Goal: Task Accomplishment & Management: Use online tool/utility

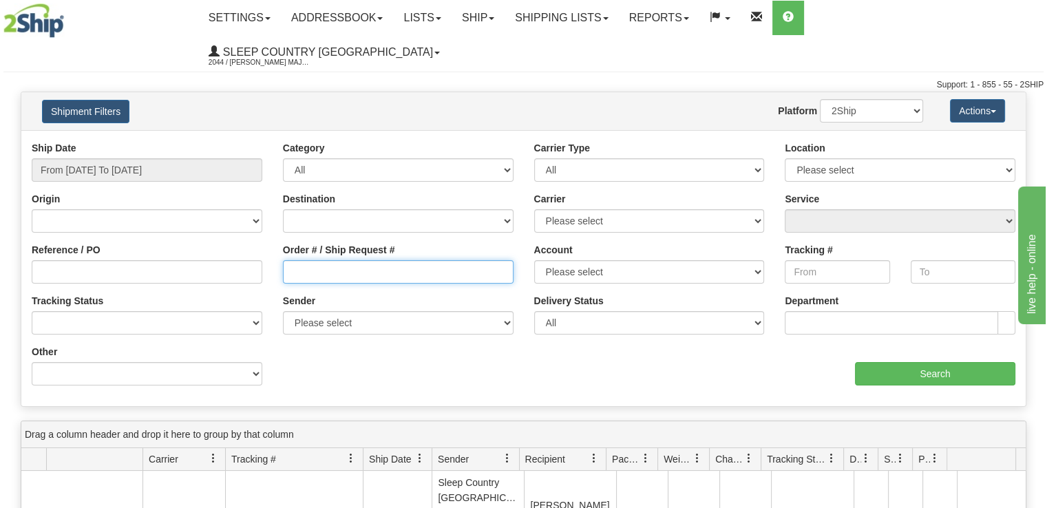
click at [366, 260] on input "Order # / Ship Request #" at bounding box center [398, 271] width 231 height 23
paste input "9000H945525"
type input "9000H945525"
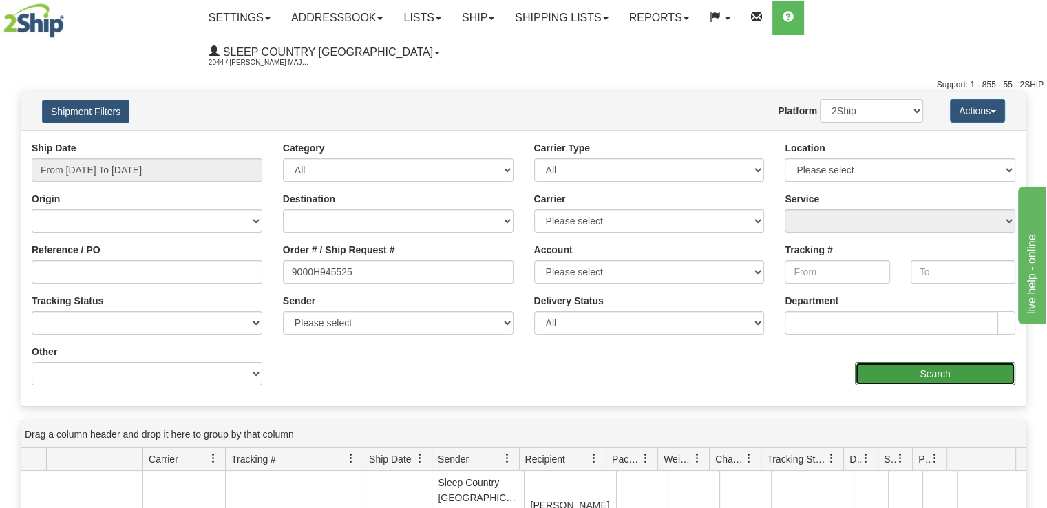
click at [930, 362] on input "Search" at bounding box center [935, 373] width 160 height 23
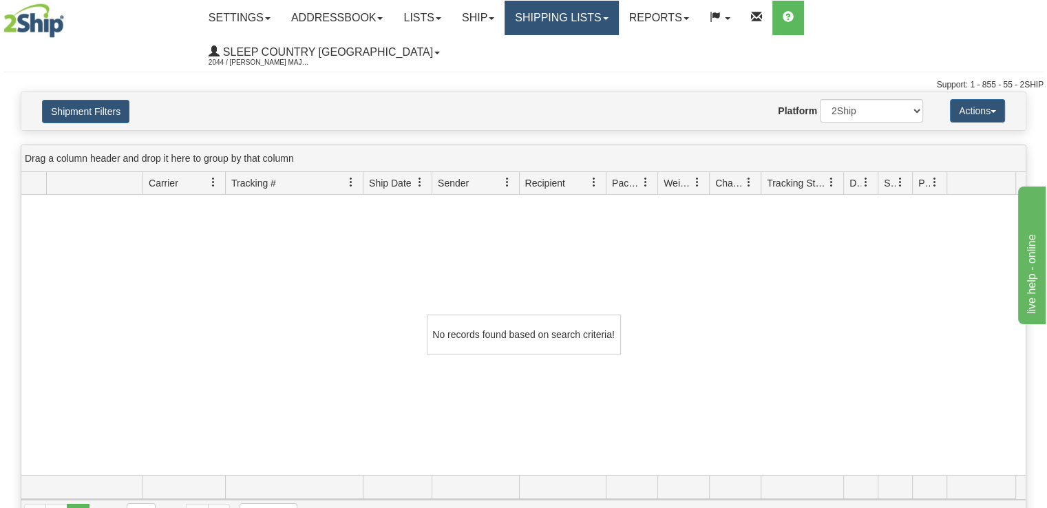
click at [608, 17] on span at bounding box center [606, 18] width 6 height 3
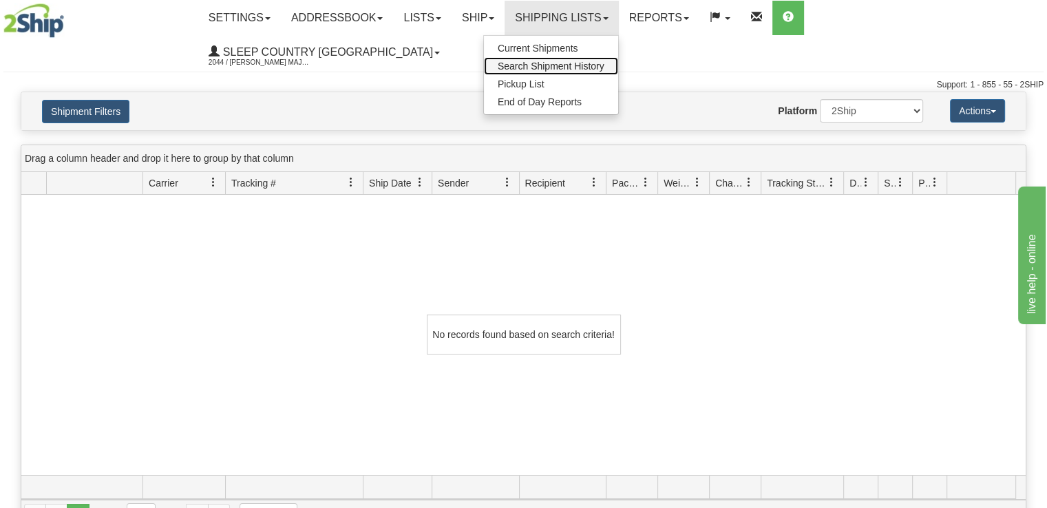
click at [604, 68] on span "Search Shipment History" at bounding box center [551, 66] width 107 height 11
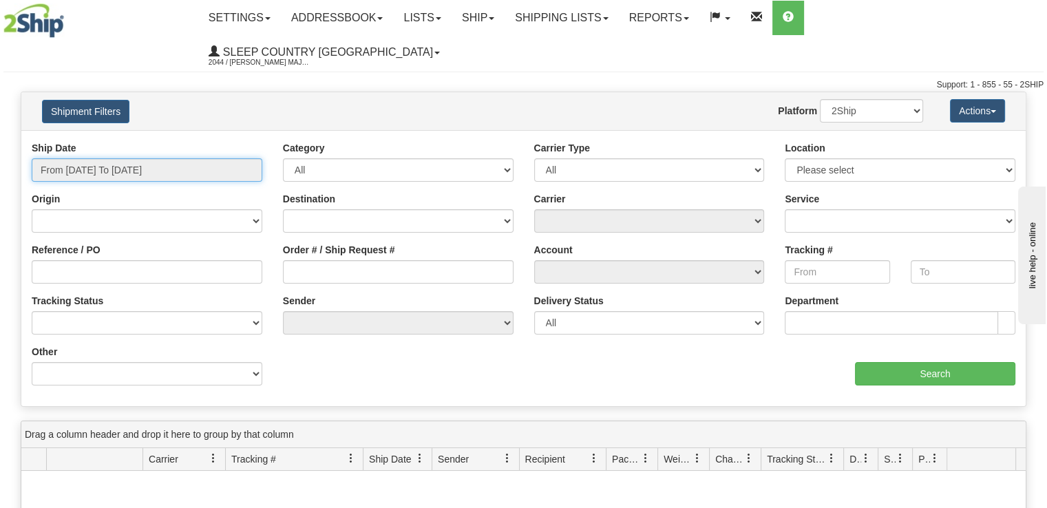
click at [201, 158] on input "From [DATE] To [DATE]" at bounding box center [147, 169] width 231 height 23
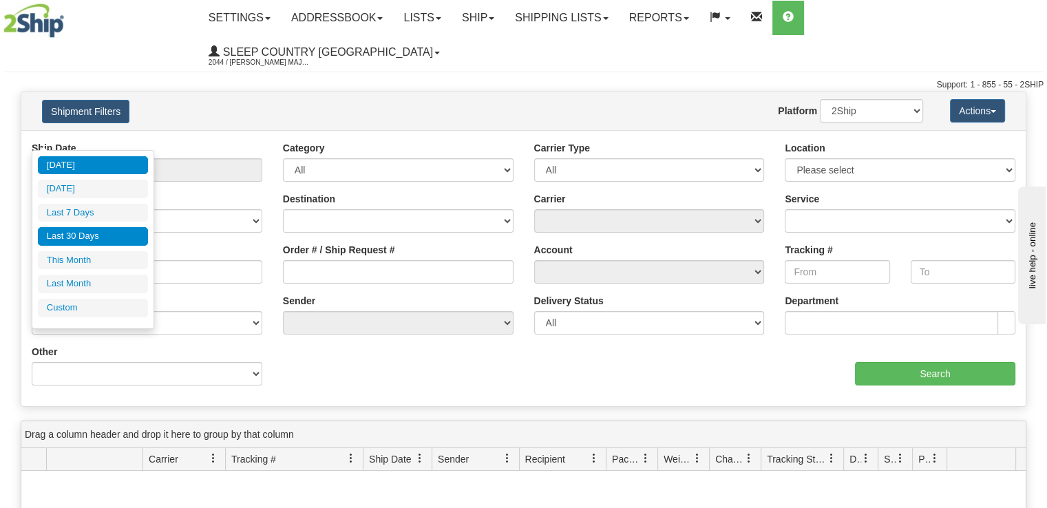
click at [83, 236] on li "Last 30 Days" at bounding box center [93, 236] width 110 height 19
type input "From [DATE] To [DATE]"
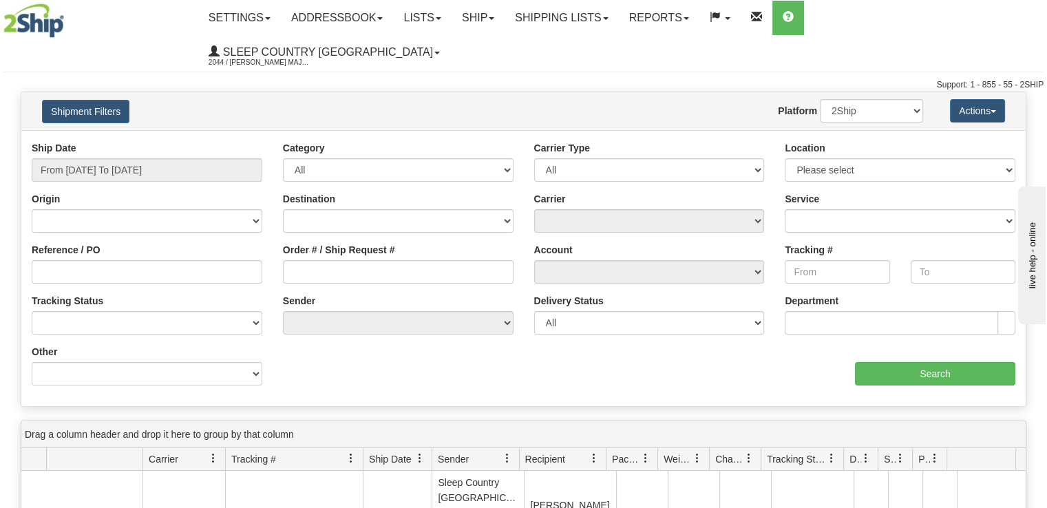
click at [435, 251] on div "Order # / Ship Request #" at bounding box center [397, 268] width 251 height 51
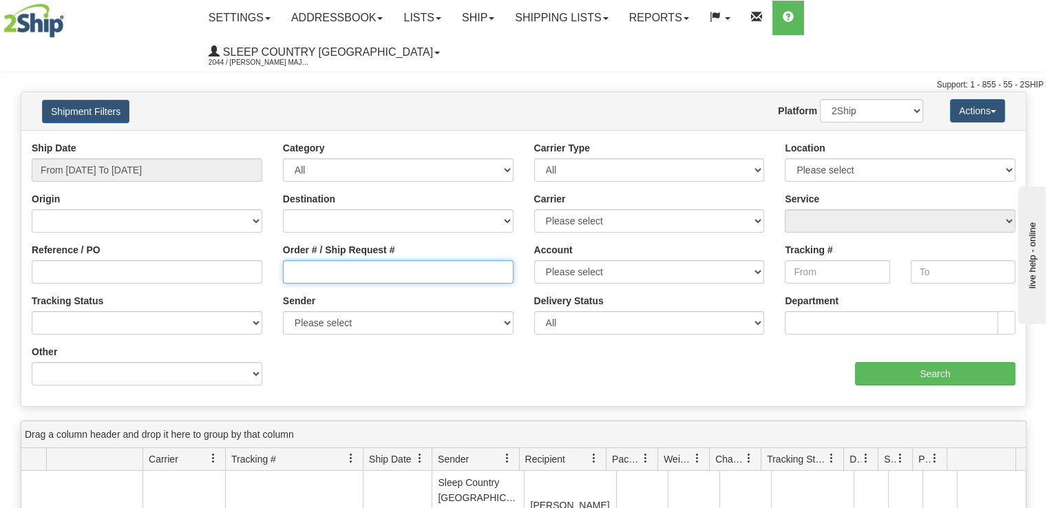
click at [441, 260] on input "Order # / Ship Request #" at bounding box center [398, 271] width 231 height 23
paste input "9000H945525"
type input "9000H945525"
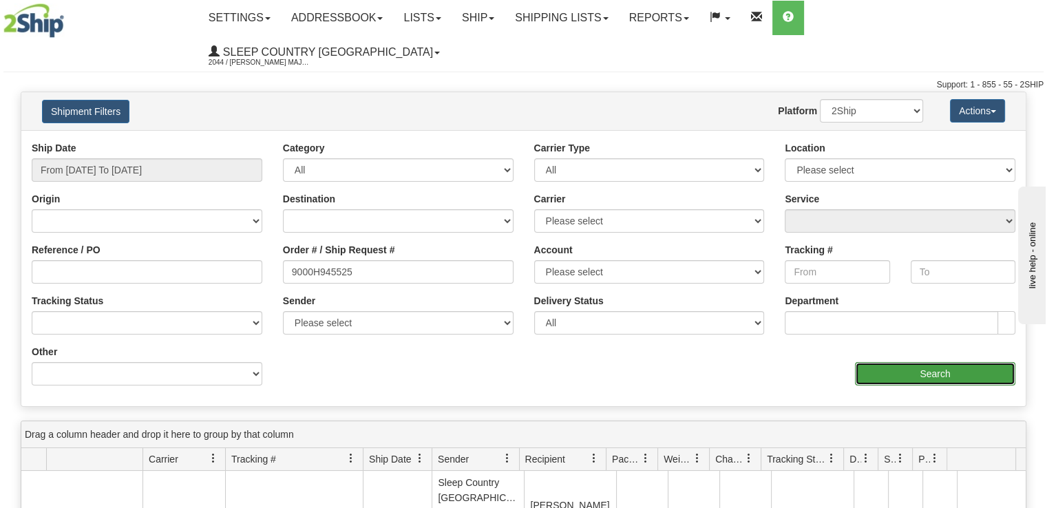
click at [984, 362] on input "Search" at bounding box center [935, 373] width 160 height 23
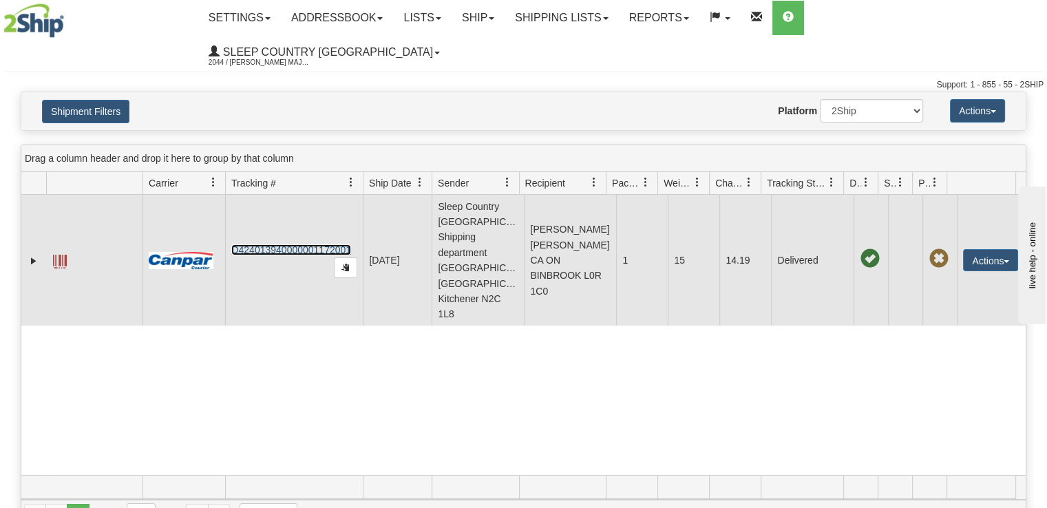
click at [284, 244] on link "D424013940000001172001" at bounding box center [291, 249] width 120 height 11
click at [983, 249] on button "Actions" at bounding box center [990, 260] width 55 height 22
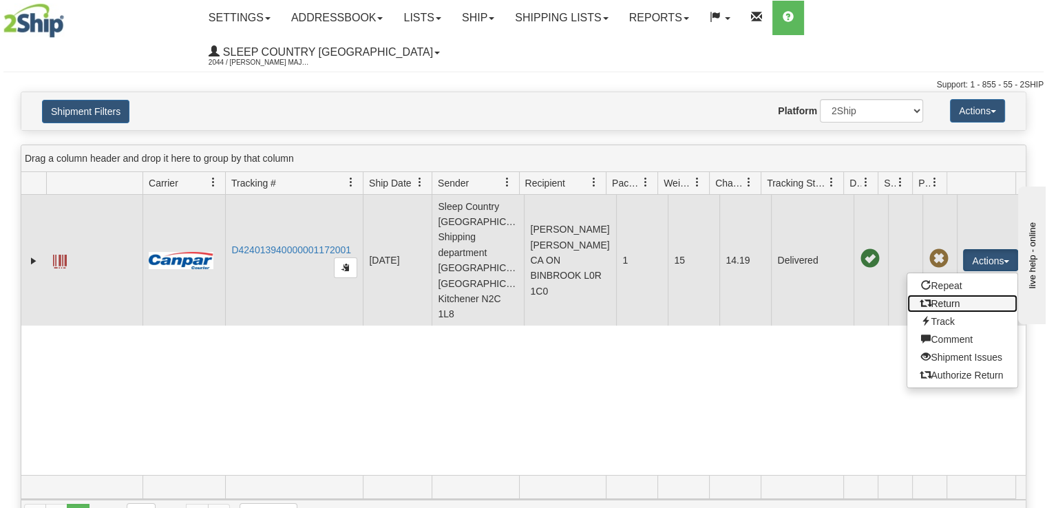
click at [962, 295] on link "Return" at bounding box center [962, 304] width 110 height 18
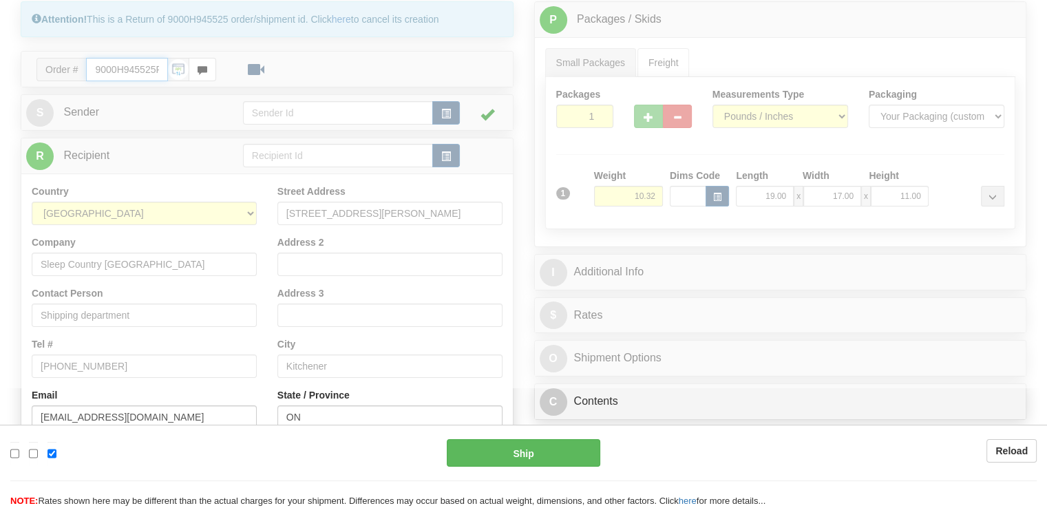
type input "1"
type input "09:55"
type input "16:00"
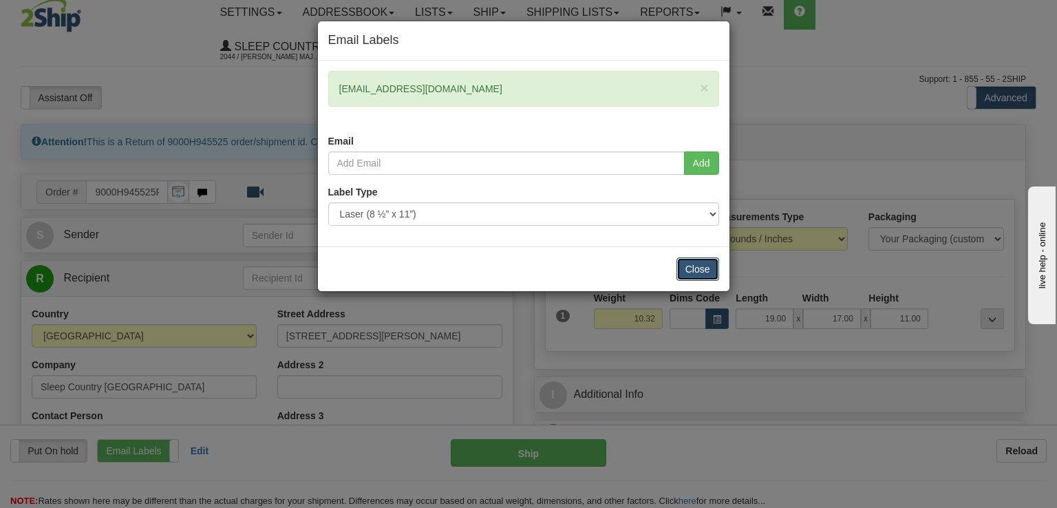
click at [693, 264] on button "Close" at bounding box center [697, 268] width 43 height 23
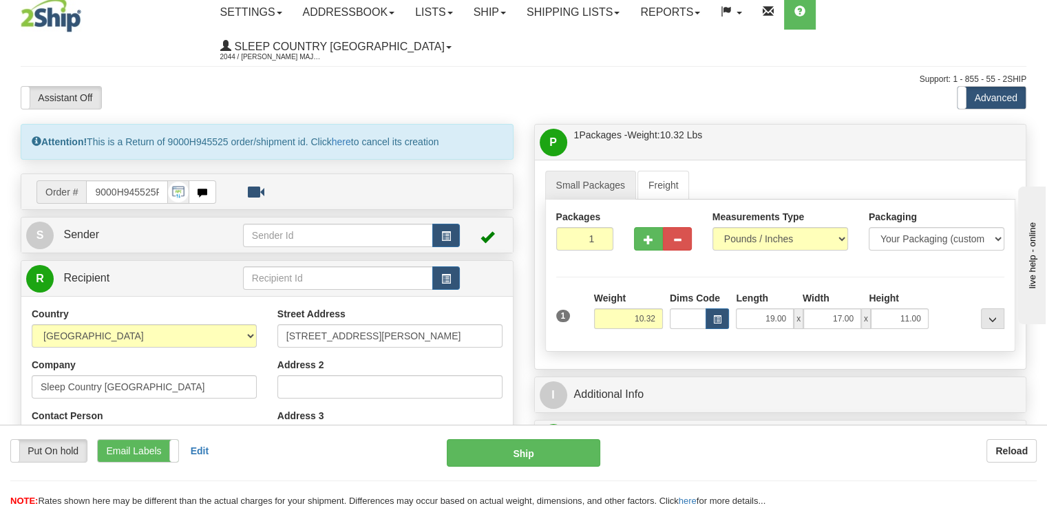
scroll to position [143, 0]
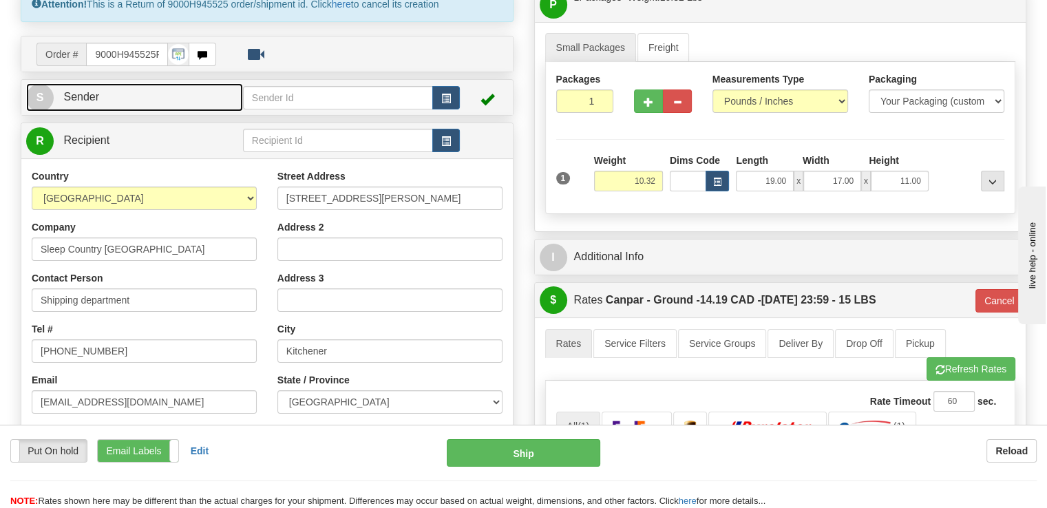
click at [44, 84] on span "S" at bounding box center [40, 98] width 28 height 28
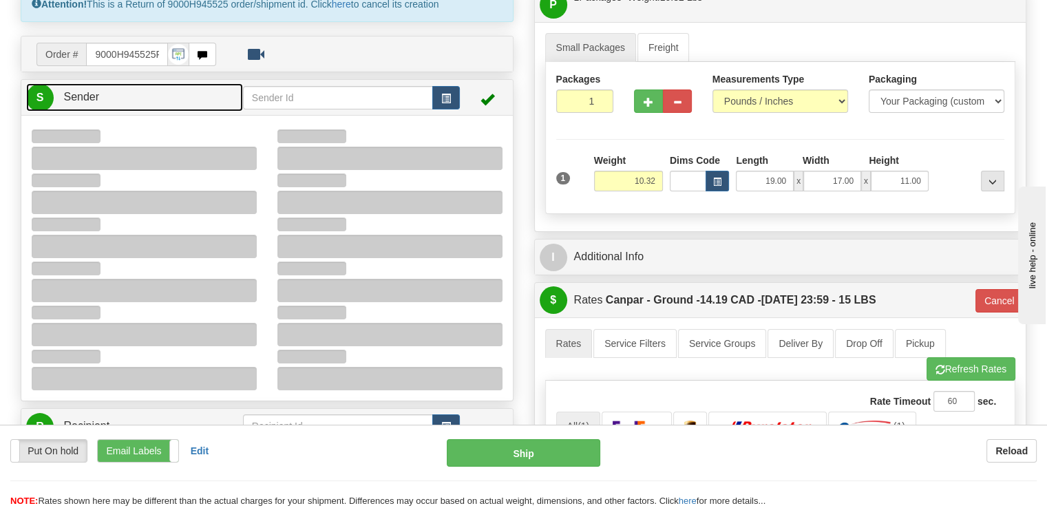
type input "11:35"
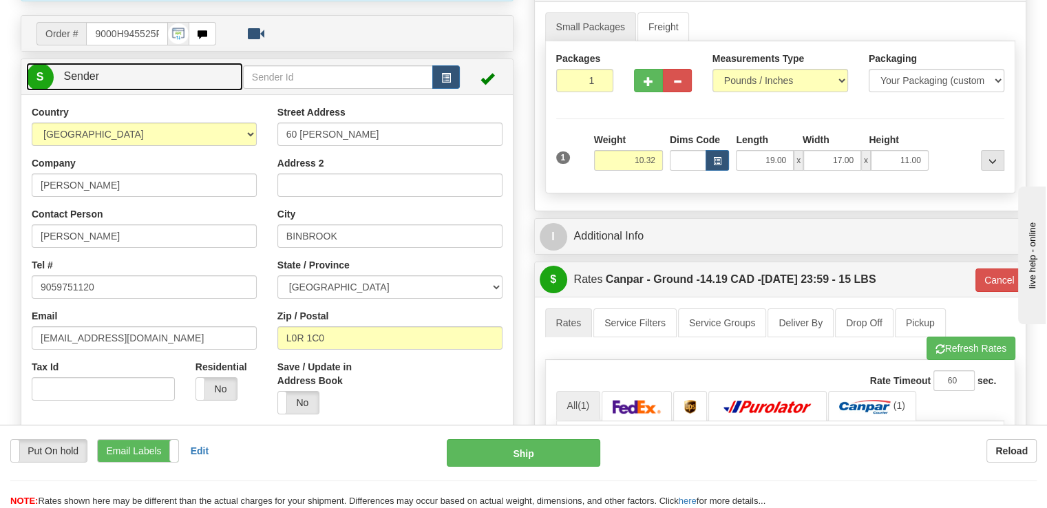
scroll to position [212, 0]
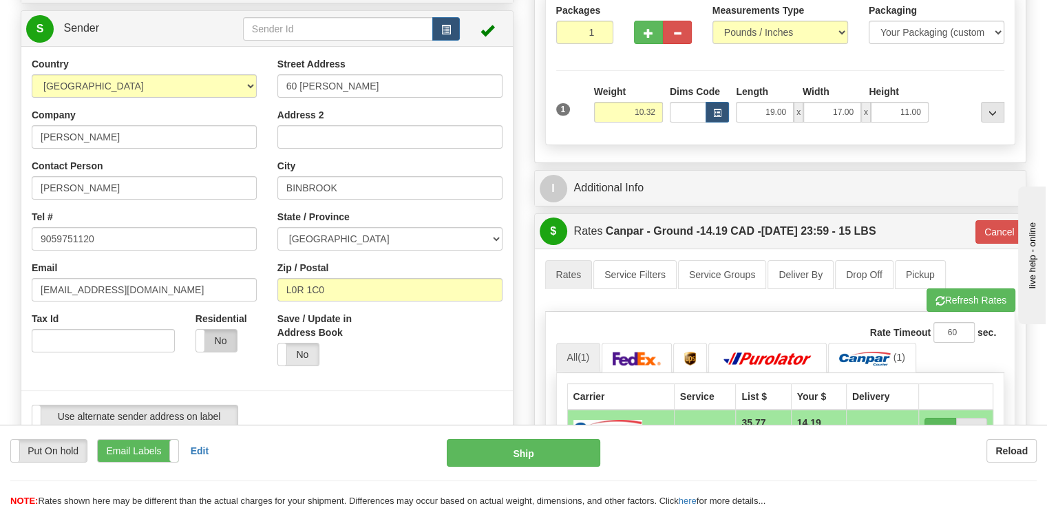
click at [215, 330] on label "No" at bounding box center [216, 341] width 41 height 22
type input "1"
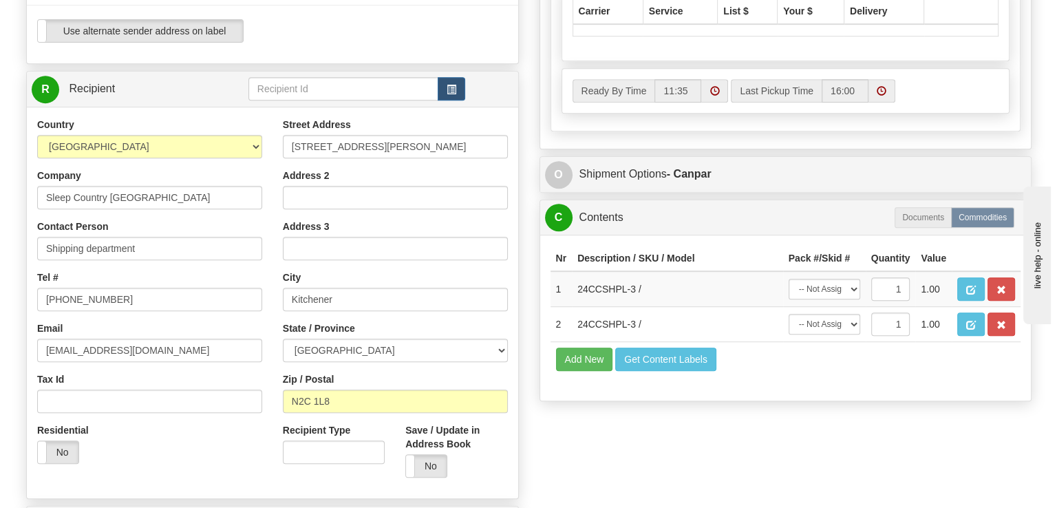
scroll to position [762, 0]
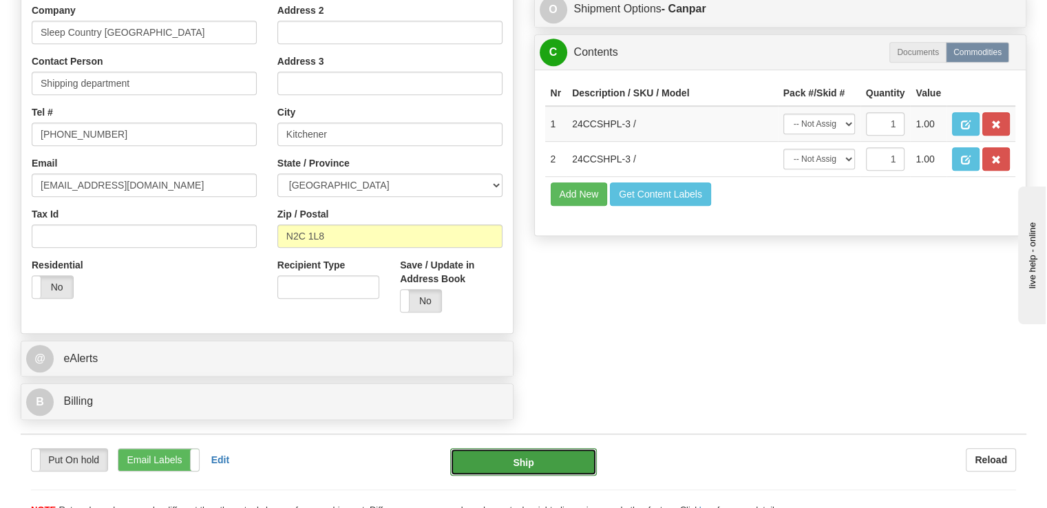
click at [531, 448] on button "Ship" at bounding box center [523, 462] width 147 height 28
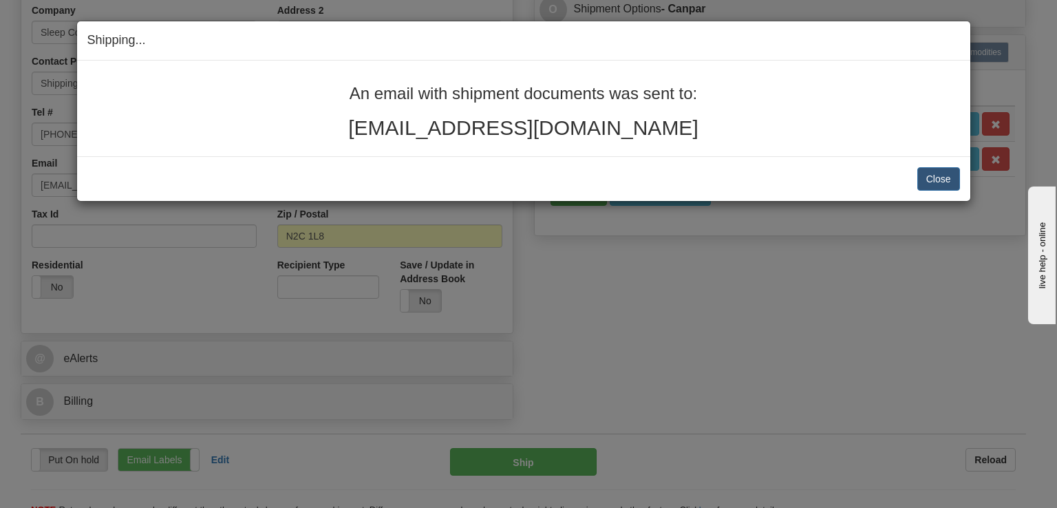
drag, startPoint x: 768, startPoint y: 135, endPoint x: 333, endPoint y: 69, distance: 439.9
click at [333, 69] on div "An email with shipment documents was sent to: carlafescudero@gmail.com" at bounding box center [523, 109] width 893 height 96
copy div "An email with shipment documents was sent to: carlafescudero@gmail.com"
drag, startPoint x: 935, startPoint y: 184, endPoint x: 917, endPoint y: 157, distance: 32.6
click at [935, 184] on button "Close" at bounding box center [938, 178] width 43 height 23
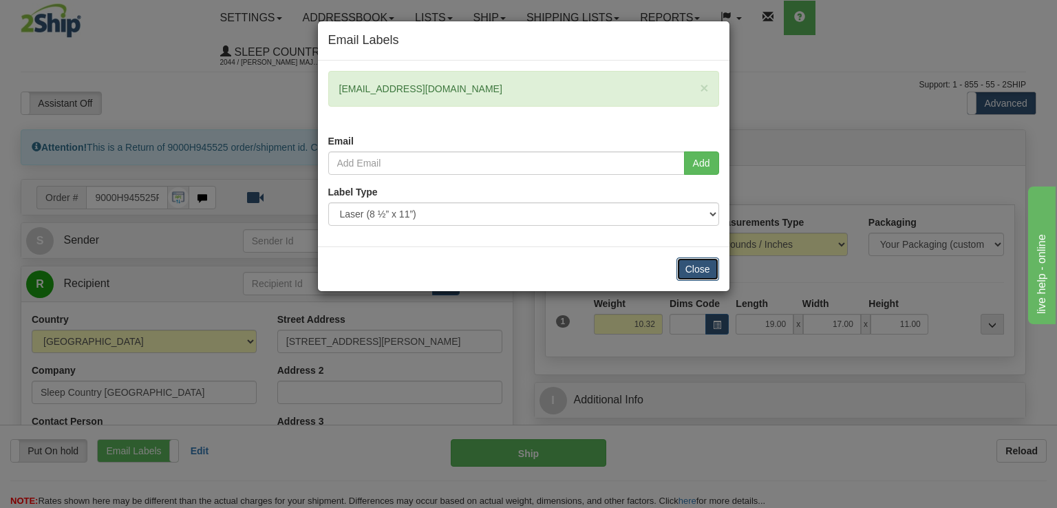
click at [704, 269] on button "Close" at bounding box center [697, 268] width 43 height 23
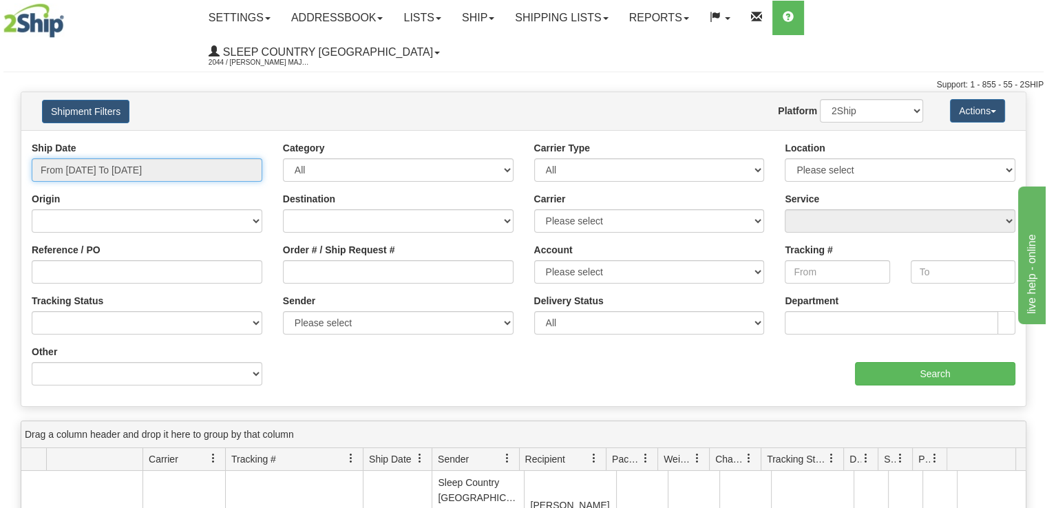
drag, startPoint x: 84, startPoint y: 127, endPoint x: 91, endPoint y: 136, distance: 11.3
click at [84, 158] on input "From [DATE] To [DATE]" at bounding box center [147, 169] width 231 height 23
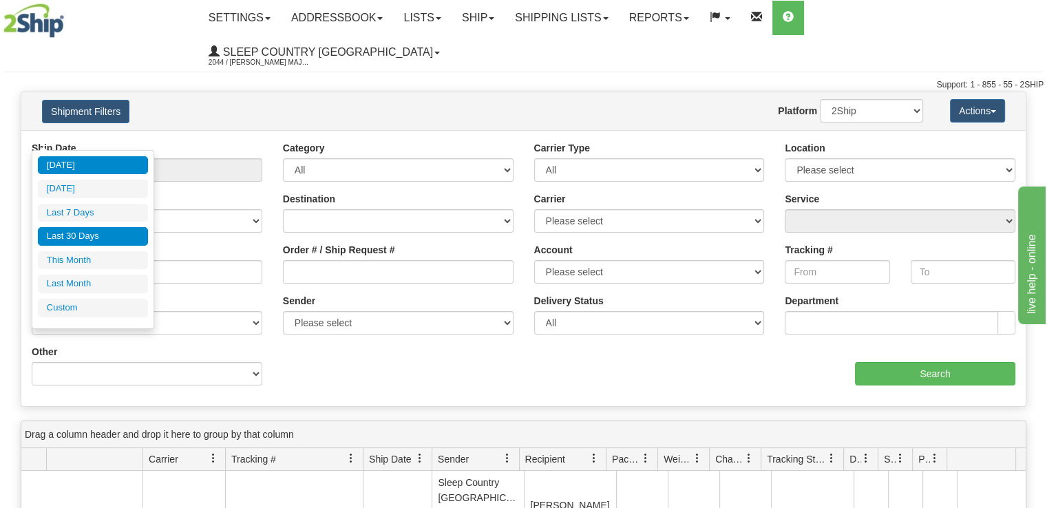
click at [123, 229] on li "Last 30 Days" at bounding box center [93, 236] width 110 height 19
type input "From [DATE] To [DATE]"
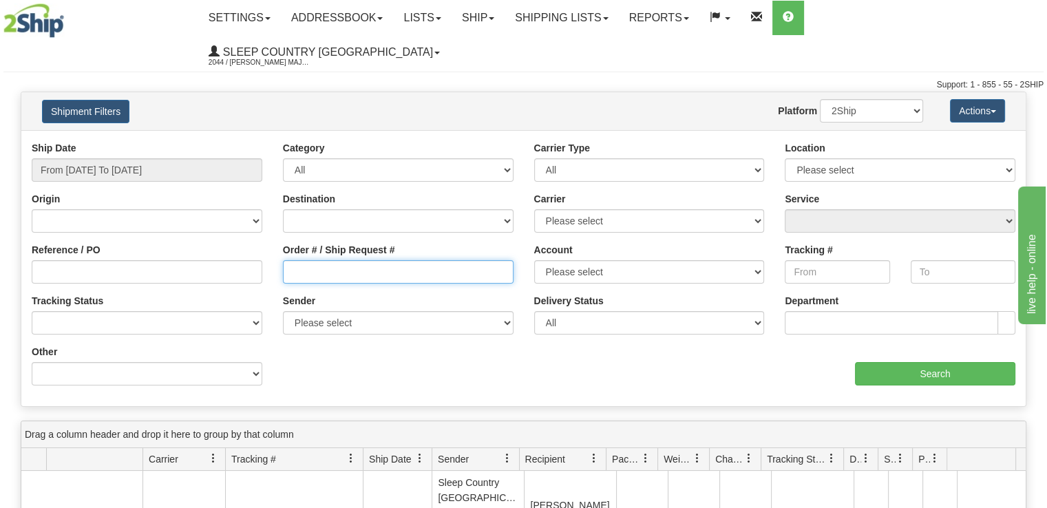
drag, startPoint x: 407, startPoint y: 243, endPoint x: 464, endPoint y: 232, distance: 57.5
click at [407, 260] on input "Order # / Ship Request #" at bounding box center [398, 271] width 231 height 23
paste input "9000H945525"
type input "9000H945525"
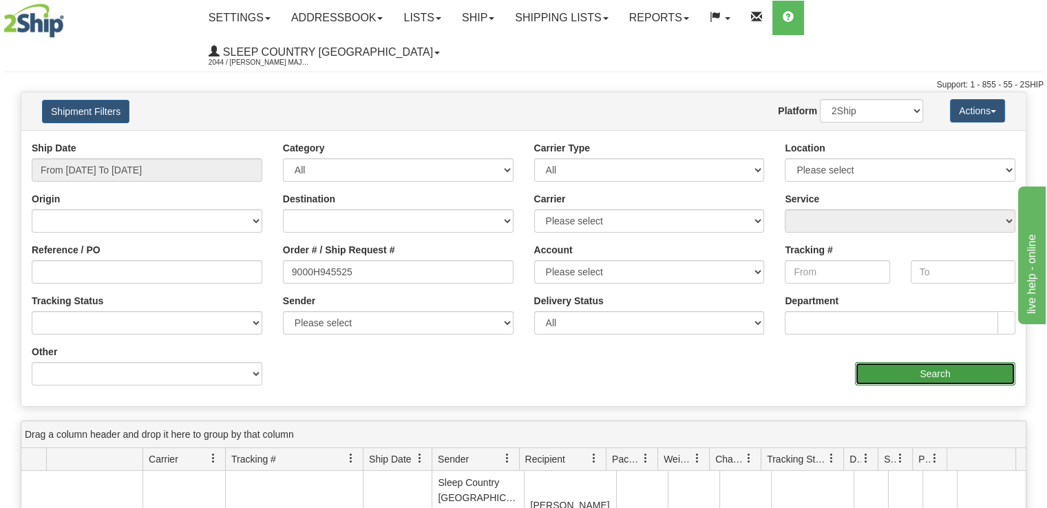
click at [952, 362] on input "Search" at bounding box center [935, 373] width 160 height 23
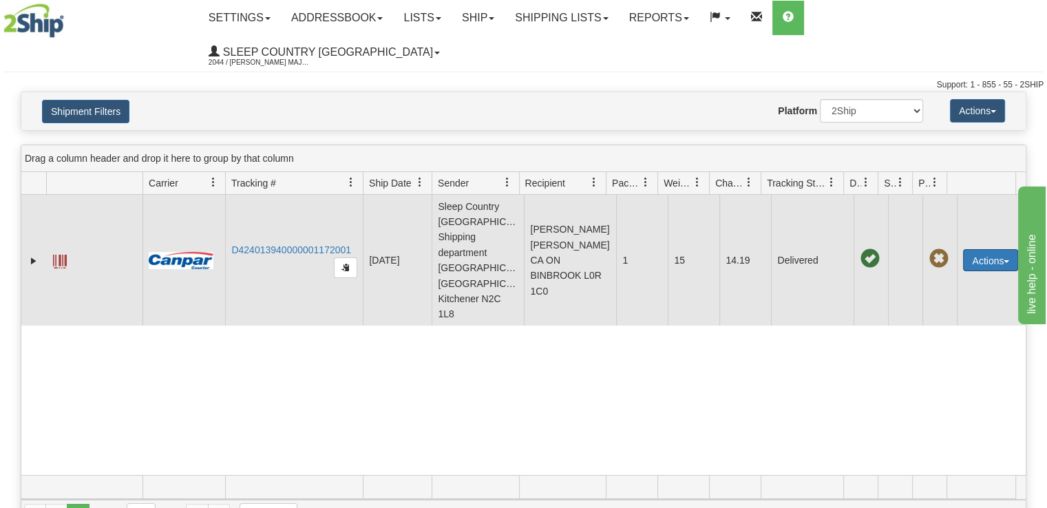
click at [995, 249] on button "Actions" at bounding box center [990, 260] width 55 height 22
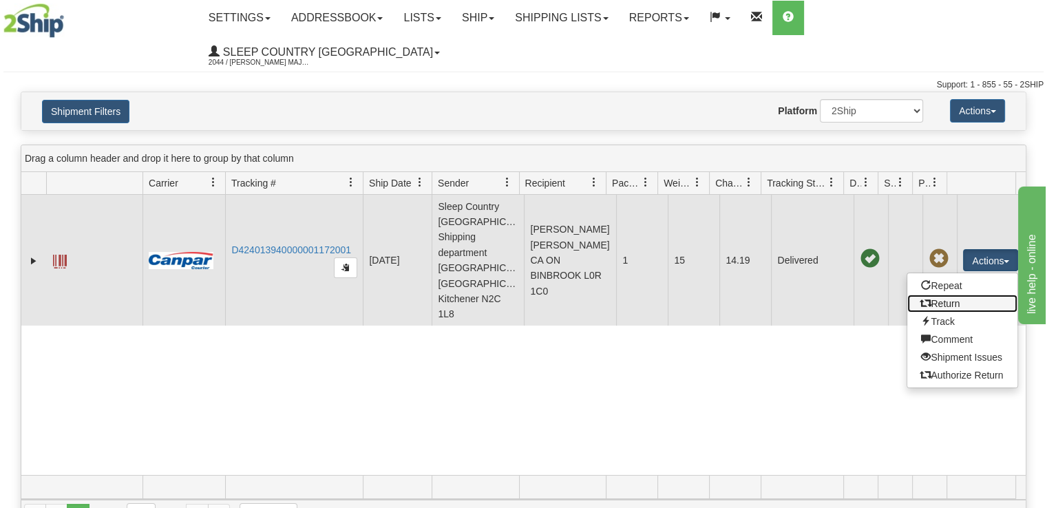
click at [952, 295] on link "Return" at bounding box center [962, 304] width 110 height 18
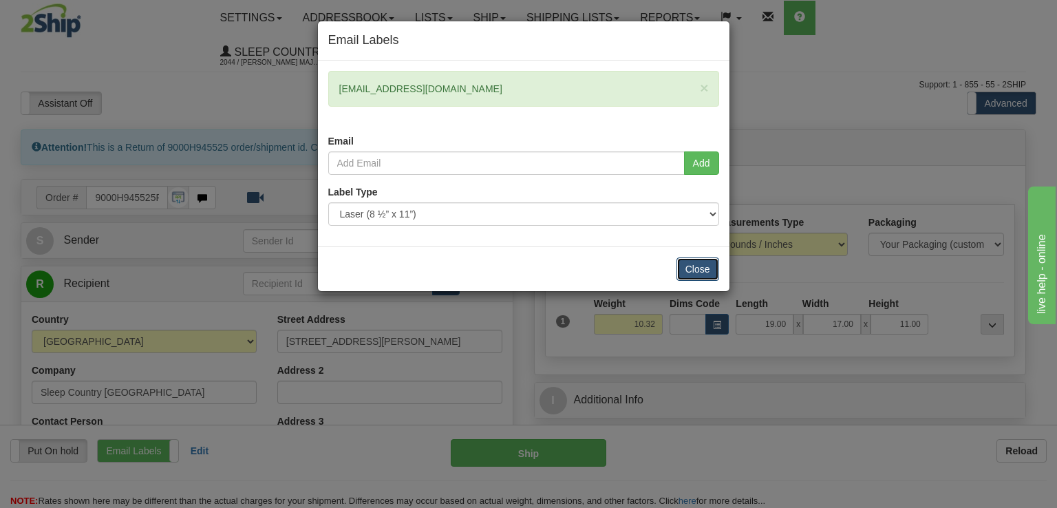
click at [694, 264] on button "Close" at bounding box center [697, 268] width 43 height 23
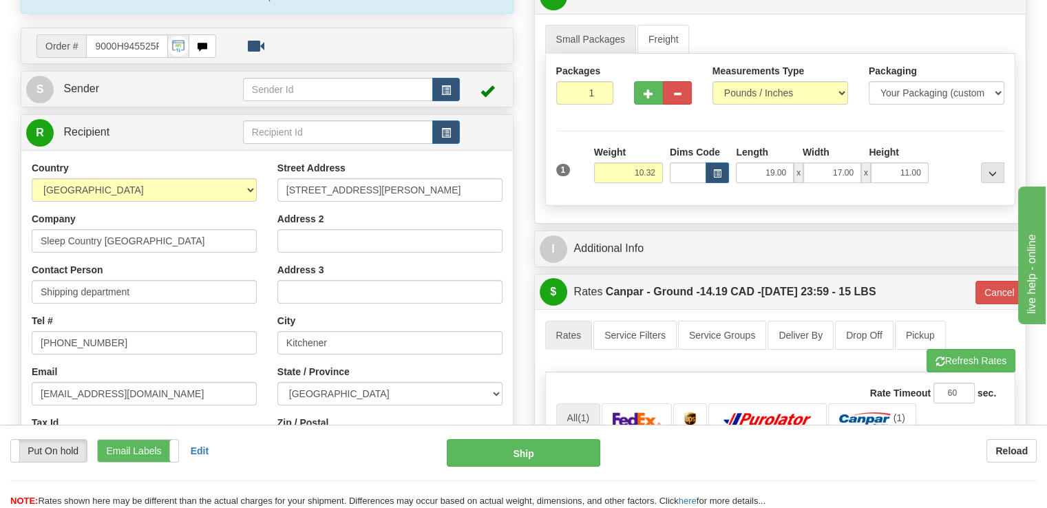
scroll to position [138, 0]
